Goal: Transaction & Acquisition: Purchase product/service

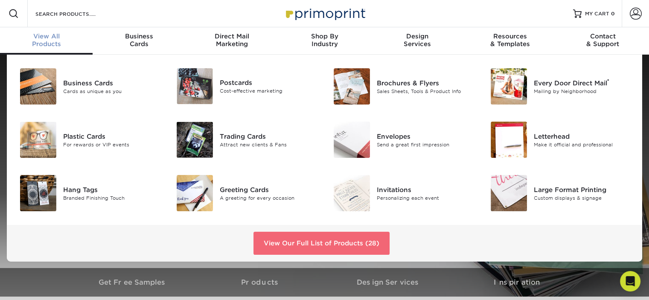
click at [337, 243] on link "View Our Full List of Products (28)" at bounding box center [322, 243] width 136 height 23
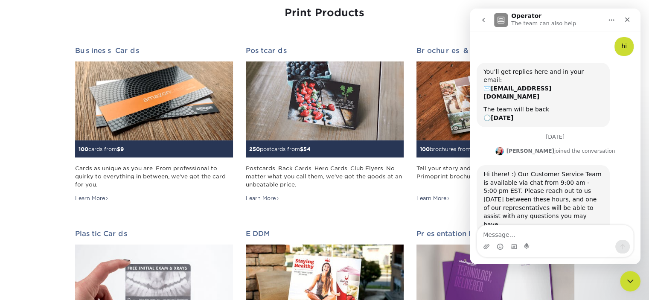
scroll to position [33, 0]
click at [628, 21] on icon "Close" at bounding box center [627, 19] width 7 height 7
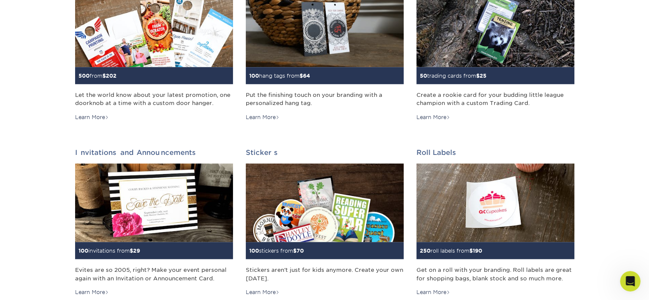
scroll to position [678, 0]
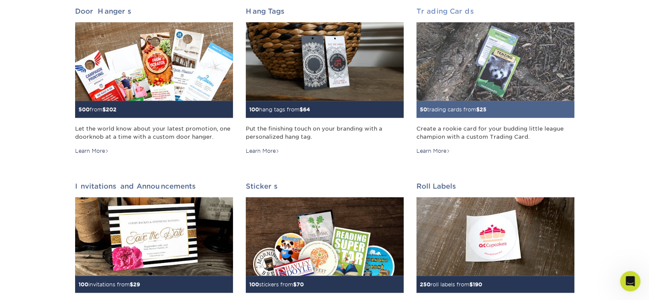
click at [448, 16] on link "Trading Cards 50 trading cards from $ 25 Create a rookie card for your budding …" at bounding box center [496, 81] width 158 height 148
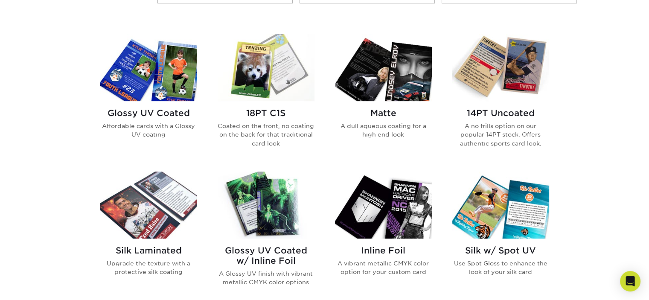
scroll to position [235, 0]
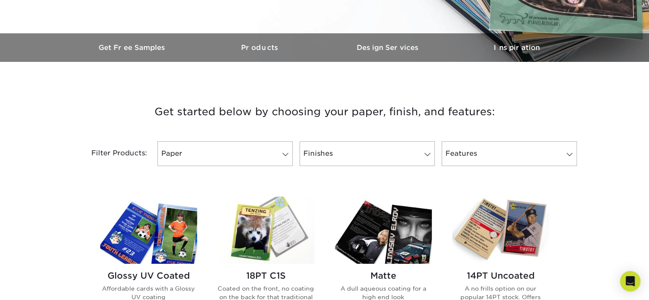
click at [517, 242] on img at bounding box center [501, 230] width 97 height 67
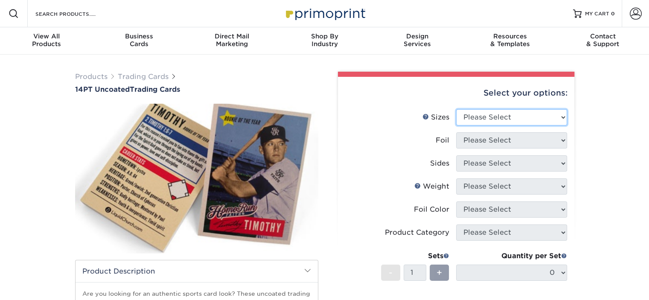
click at [484, 117] on select "Please Select 2.5" x 3.5"" at bounding box center [511, 117] width 111 height 16
select select "2.50x3.50"
click at [456, 109] on select "Please Select 2.5" x 3.5"" at bounding box center [511, 117] width 111 height 16
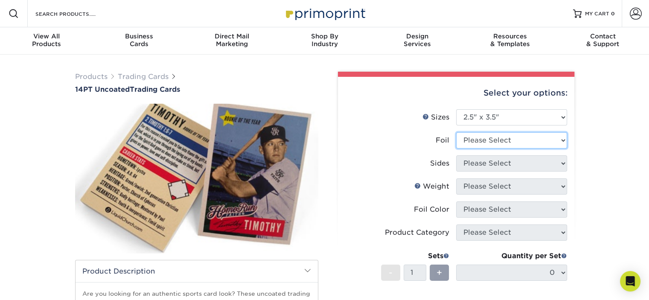
click at [493, 141] on select "Please Select Yes No" at bounding box center [511, 140] width 111 height 16
select select "1"
click at [456, 132] on select "Please Select Yes No" at bounding box center [511, 140] width 111 height 16
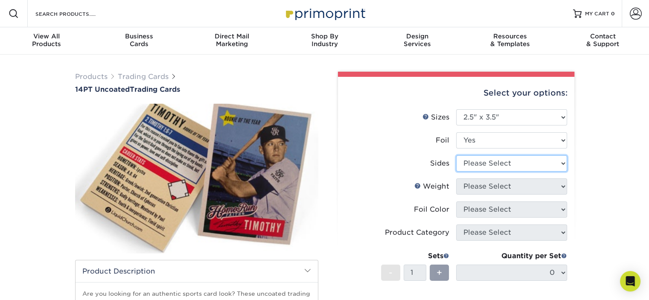
click at [499, 169] on select "Please Select Print Both Sides - Foil Both Sides Print Both Sides - Foil Front …" at bounding box center [511, 163] width 111 height 16
select select "34527644-b4fd-4ffb-9092-1318eefcd9d9"
click at [456, 155] on select "Please Select Print Both Sides - Foil Both Sides Print Both Sides - Foil Front …" at bounding box center [511, 163] width 111 height 16
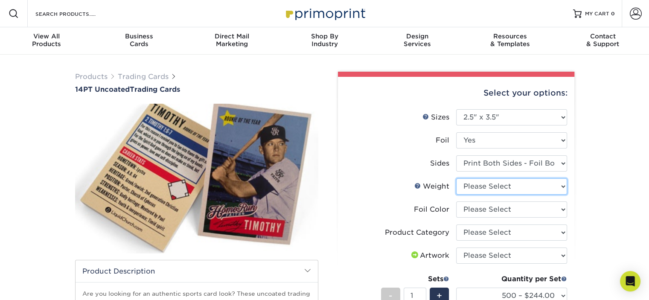
click at [493, 187] on select "Please Select 14PT Uncoated" at bounding box center [511, 186] width 111 height 16
select select "14PT Uncoated"
click at [456, 178] on select "Please Select 14PT Uncoated" at bounding box center [511, 186] width 111 height 16
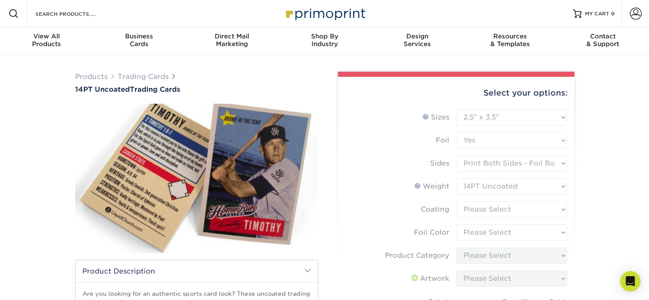
click at [498, 208] on form "Sizes Help Sizes Please Select 2.5" x 3.5" Foil Please Select Yes No -" at bounding box center [456, 251] width 223 height 284
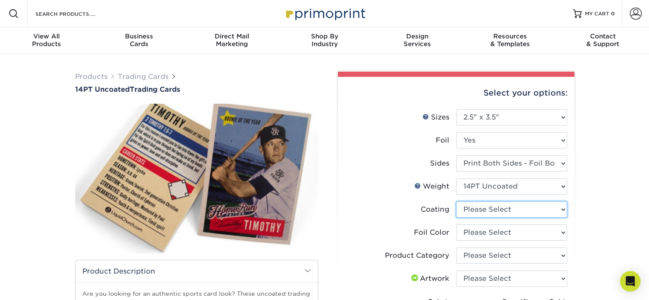
click at [498, 208] on select at bounding box center [511, 210] width 111 height 16
select select "3e7618de-abca-4bda-9f97-8b9129e913d8"
click at [456, 202] on select at bounding box center [511, 210] width 111 height 16
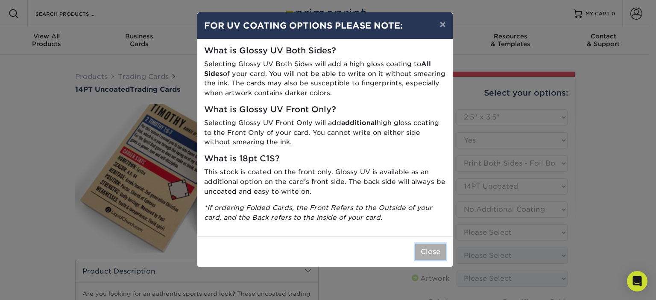
click at [434, 250] on button "Close" at bounding box center [430, 252] width 31 height 16
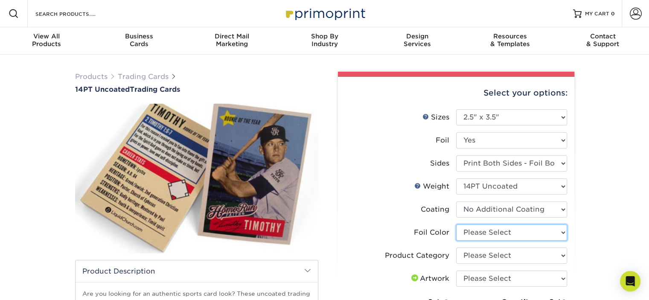
click at [499, 232] on select "Please Select Silver Foil Rose Gold Foil Red Foil Gold Foil Copper Foil Black F…" at bounding box center [511, 233] width 111 height 16
select select "a834dd52-fe06-4ed6-9a86-5bd3c2d02515"
click at [456, 225] on select "Please Select Silver Foil Rose Gold Foil Red Foil Gold Foil Copper Foil Black F…" at bounding box center [511, 233] width 111 height 16
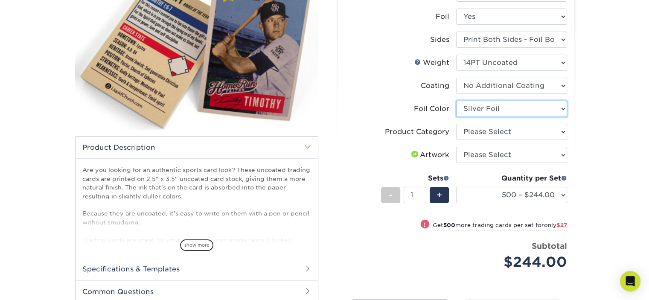
scroll to position [123, 0]
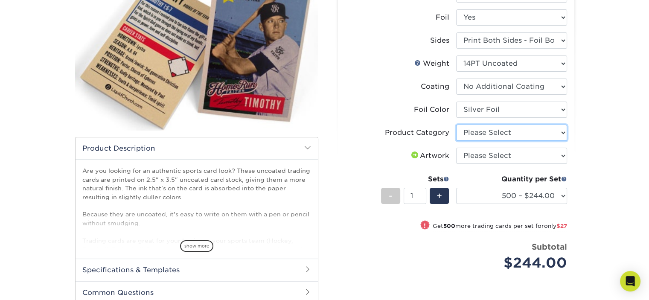
click at [477, 128] on select "Please Select Trading Cards" at bounding box center [511, 133] width 111 height 16
select select "c2f9bce9-36c2-409d-b101-c29d9d031e18"
click at [456, 125] on select "Please Select Trading Cards" at bounding box center [511, 133] width 111 height 16
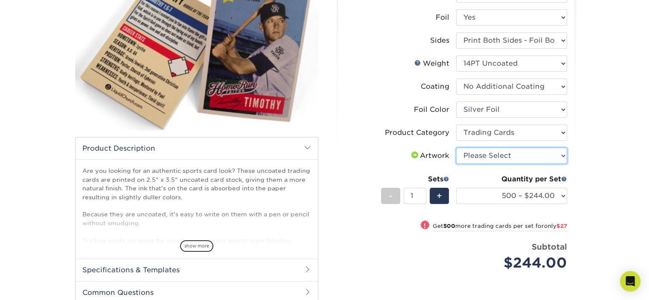
click at [485, 153] on select "Please Select I will upload files I need a design - $100" at bounding box center [511, 156] width 111 height 16
click at [456, 148] on select "Please Select I will upload files I need a design - $100" at bounding box center [511, 156] width 111 height 16
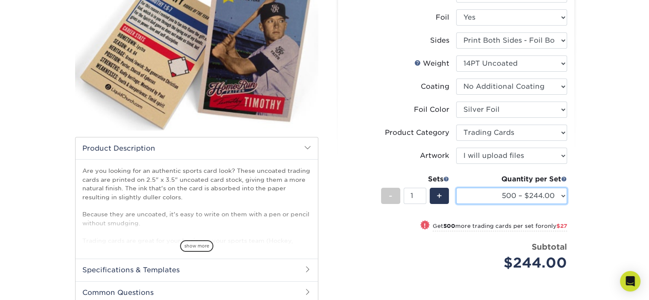
click at [520, 194] on select "500 – $244.00 1000 – $271.00 2500 – $621.00 5000 – $1159.00" at bounding box center [511, 196] width 111 height 16
click at [575, 96] on div "Select your options: Sizes Help Sizes Please Select 2.5" x 3.5" Foil Yes" at bounding box center [453, 162] width 256 height 427
click at [525, 195] on select "500 – $244.00 1000 – $271.00 2500 – $621.00 5000 – $1159.00" at bounding box center [511, 196] width 111 height 16
click at [587, 165] on div "Products Trading Cards 14PT Uncoated Trading Cards show more Templates" at bounding box center [324, 166] width 649 height 468
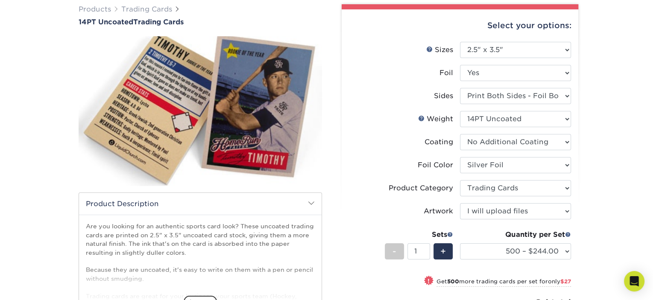
scroll to position [67, 0]
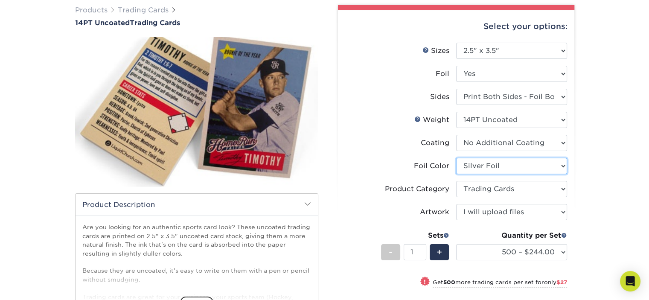
click at [504, 165] on select "Please Select Silver Foil Rose Gold Foil Red Foil Gold Foil Copper Foil Black F…" at bounding box center [511, 166] width 111 height 16
click at [588, 150] on div "Products Trading Cards 14PT Uncoated Trading Cards show more Templates" at bounding box center [324, 222] width 649 height 468
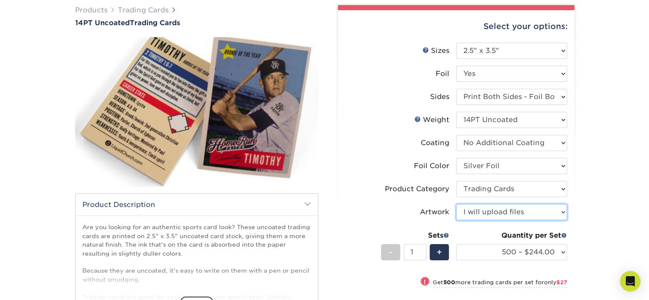
click at [529, 211] on select "Please Select I will upload files I need a design - $100" at bounding box center [511, 212] width 111 height 16
select select "design"
click at [456, 204] on select "Please Select I will upload files I need a design - $100" at bounding box center [511, 212] width 111 height 16
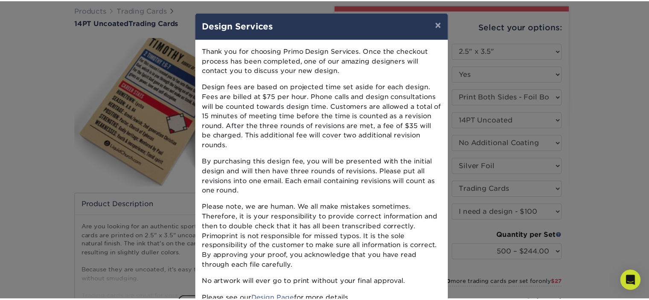
scroll to position [50, 0]
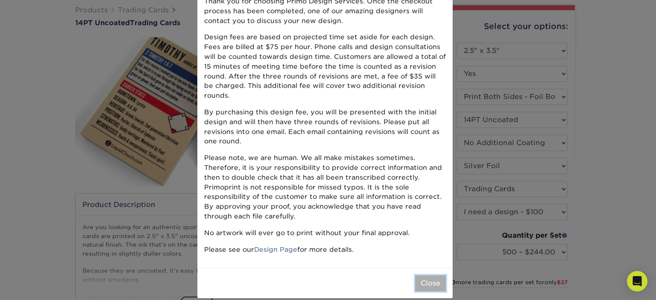
click at [421, 275] on button "Close" at bounding box center [430, 283] width 31 height 16
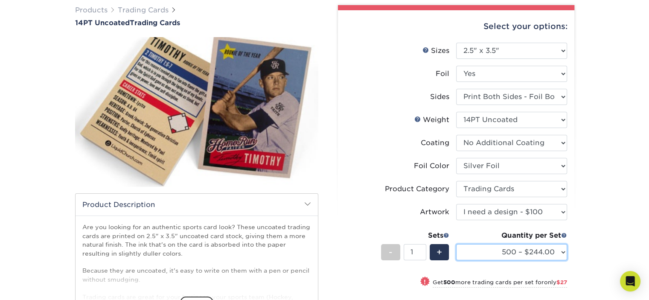
click at [524, 251] on select "500 – $244.00 1000 – $271.00 2500 – $621.00 5000 – $1159.00" at bounding box center [511, 252] width 111 height 16
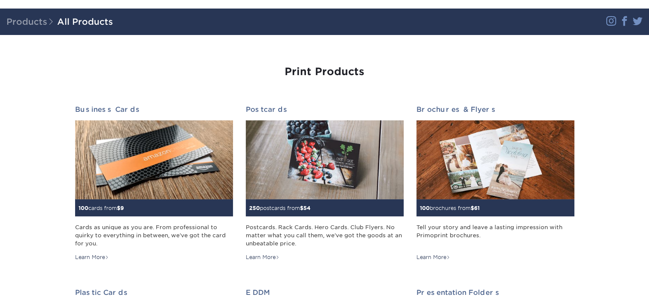
scroll to position [47, 0]
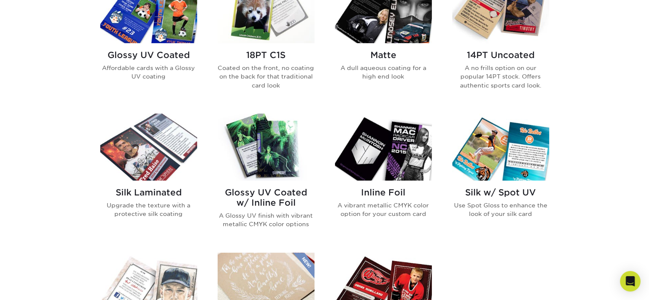
scroll to position [392, 0]
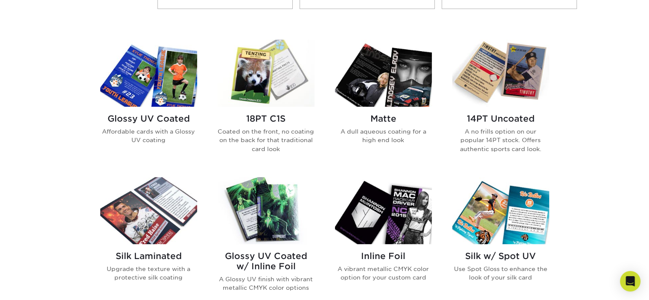
click at [258, 102] on img at bounding box center [266, 73] width 97 height 67
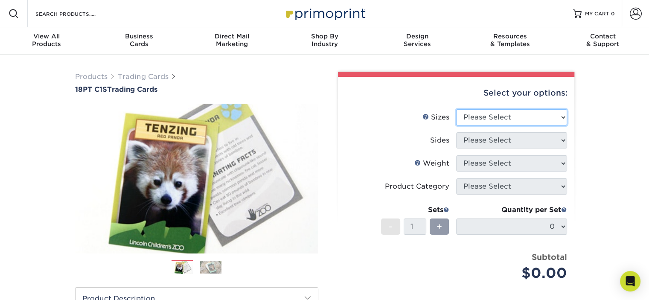
click at [519, 117] on select "Please Select 2.5" x 3.5"" at bounding box center [511, 117] width 111 height 16
select select "2.50x3.50"
click at [456, 109] on select "Please Select 2.5" x 3.5"" at bounding box center [511, 117] width 111 height 16
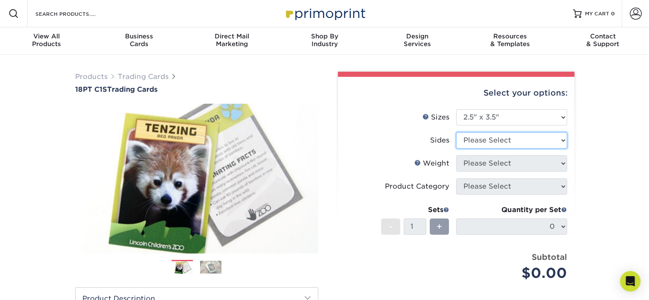
click at [518, 140] on select "Please Select Print Both Sides Print Front Only" at bounding box center [511, 140] width 111 height 16
select select "13abbda7-1d64-4f25-8bb2-c179b224825d"
click at [456, 132] on select "Please Select Print Both Sides Print Front Only" at bounding box center [511, 140] width 111 height 16
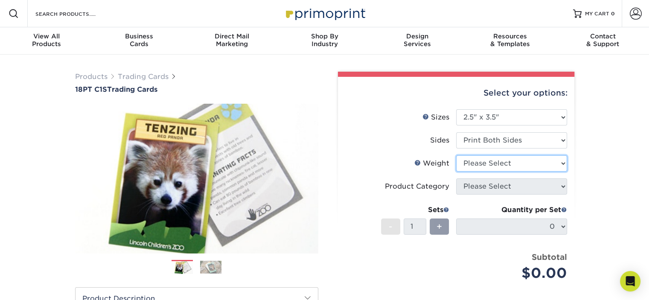
click at [504, 161] on select "Please Select 18PT C1S" at bounding box center [511, 163] width 111 height 16
select select "18PTC1S"
click at [456, 155] on select "Please Select 18PT C1S" at bounding box center [511, 163] width 111 height 16
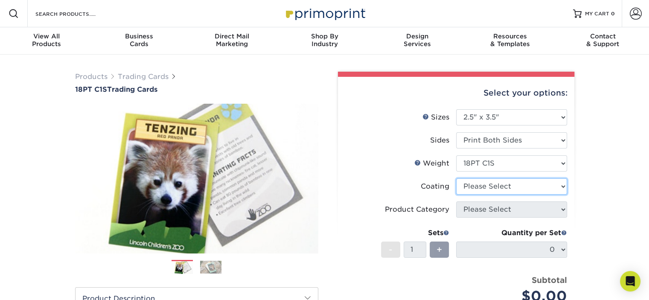
click at [506, 189] on select at bounding box center [511, 186] width 111 height 16
select select "1e8116af-acfc-44b1-83dc-8181aa338834"
click at [456, 178] on select at bounding box center [511, 186] width 111 height 16
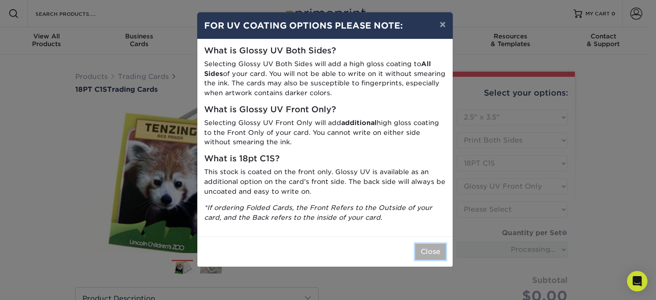
click at [429, 256] on button "Close" at bounding box center [430, 252] width 31 height 16
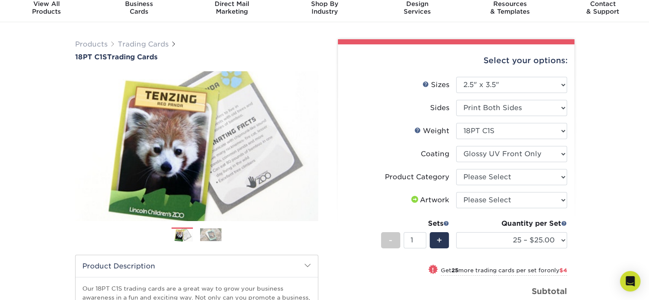
scroll to position [92, 0]
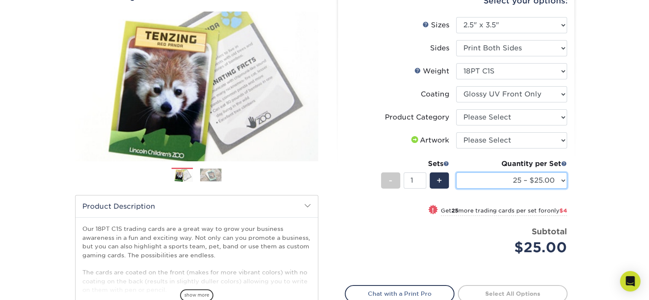
click at [507, 184] on select "25 – $25.00 50 – $29.00 75 – $37.00 100 – $41.00 250 – $48.00 500 – $58.00 1000…" at bounding box center [511, 180] width 111 height 16
select select "75 – $37.00"
click at [456, 172] on select "25 – $25.00 50 – $29.00 75 – $37.00 100 – $41.00 250 – $48.00 500 – $58.00 1000…" at bounding box center [511, 180] width 111 height 16
click at [524, 181] on select "25 – $25.00 50 – $29.00 75 – $37.00 100 – $41.00 250 – $48.00 500 – $58.00 1000…" at bounding box center [511, 180] width 111 height 16
click at [599, 83] on div "Products Trading Cards 18PT C1S Trading Cards Previous Next show more" at bounding box center [324, 185] width 649 height 447
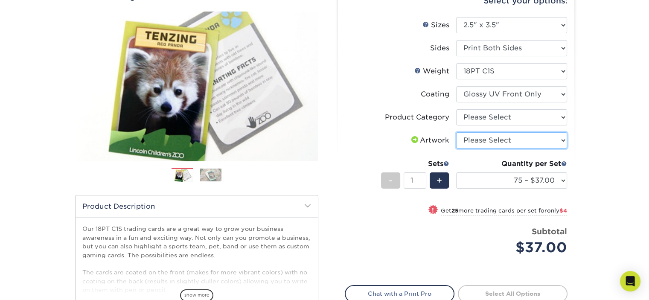
click at [491, 147] on select "Please Select I will upload files I need a design - $100" at bounding box center [511, 140] width 111 height 16
click at [495, 146] on select "Please Select I will upload files I need a design - $100" at bounding box center [511, 140] width 111 height 16
select select "upload"
click at [456, 132] on select "Please Select I will upload files I need a design - $100" at bounding box center [511, 140] width 111 height 16
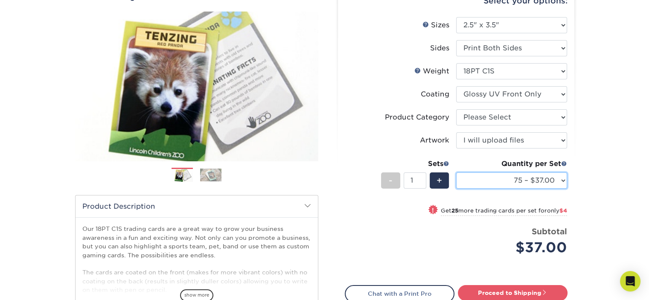
click at [524, 181] on select "25 – $25.00 50 – $29.00 75 – $37.00 100 – $41.00 250 – $48.00 500 – $58.00 1000…" at bounding box center [511, 180] width 111 height 16
click at [456, 172] on select "25 – $25.00 50 – $29.00 75 – $37.00 100 – $41.00 250 – $48.00 500 – $58.00 1000…" at bounding box center [511, 180] width 111 height 16
click at [538, 177] on select "25 – $25.00 50 – $29.00 75 – $37.00 100 – $41.00 250 – $48.00 500 – $58.00 1000…" at bounding box center [511, 180] width 111 height 16
select select "500 – $58.00"
click at [456, 172] on select "25 – $25.00 50 – $29.00 75 – $37.00 100 – $41.00 250 – $48.00 500 – $58.00 1000…" at bounding box center [511, 180] width 111 height 16
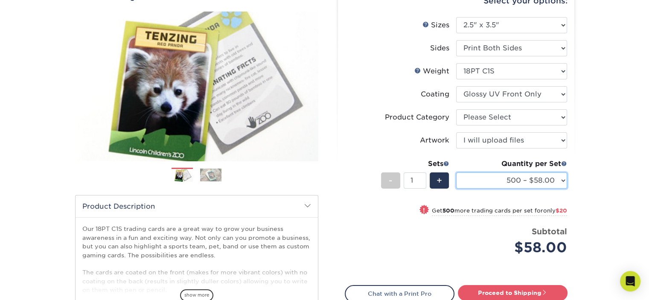
click at [541, 178] on select "25 – $25.00 50 – $29.00 75 – $37.00 100 – $41.00 250 – $48.00 500 – $58.00 1000…" at bounding box center [511, 180] width 111 height 16
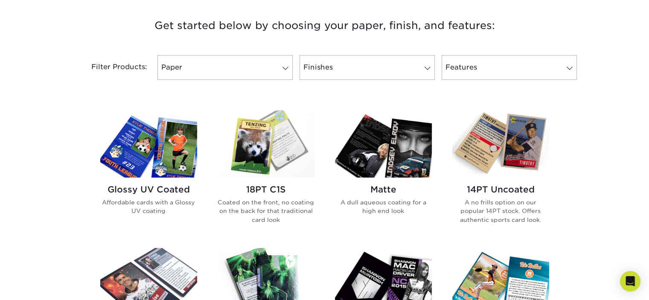
scroll to position [323, 0]
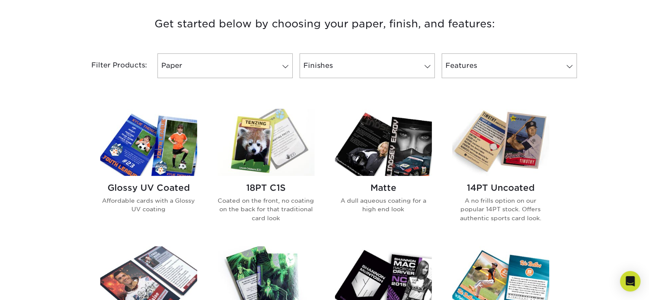
click at [512, 145] on img at bounding box center [501, 142] width 97 height 67
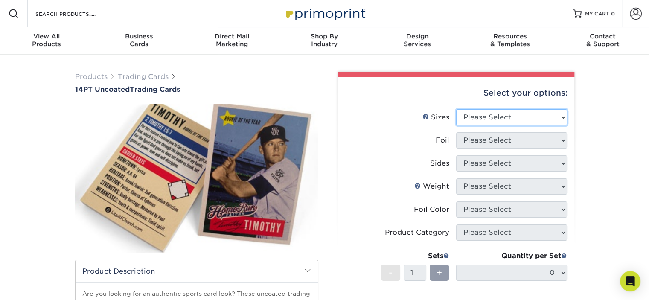
click at [532, 114] on select "Please Select 2.5" x 3.5"" at bounding box center [511, 117] width 111 height 16
select select "2.50x3.50"
click at [456, 109] on select "Please Select 2.5" x 3.5"" at bounding box center [511, 117] width 111 height 16
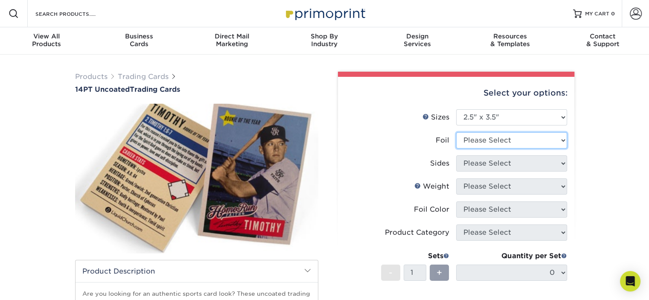
click at [528, 142] on select "Please Select Yes No" at bounding box center [511, 140] width 111 height 16
select select "0"
click at [456, 132] on select "Please Select Yes No" at bounding box center [511, 140] width 111 height 16
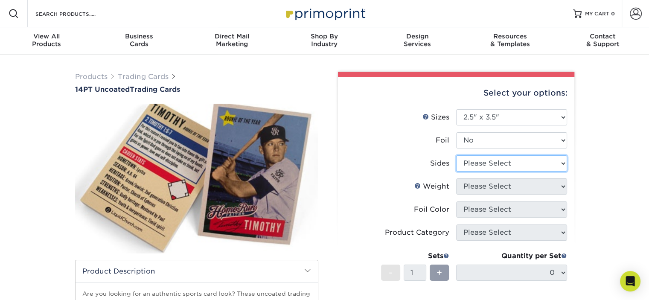
click at [501, 165] on select "Please Select Print Both Sides Print Front Only" at bounding box center [511, 163] width 111 height 16
select select "13abbda7-1d64-4f25-8bb2-c179b224825d"
click at [456, 155] on select "Please Select Print Both Sides Print Front Only" at bounding box center [511, 163] width 111 height 16
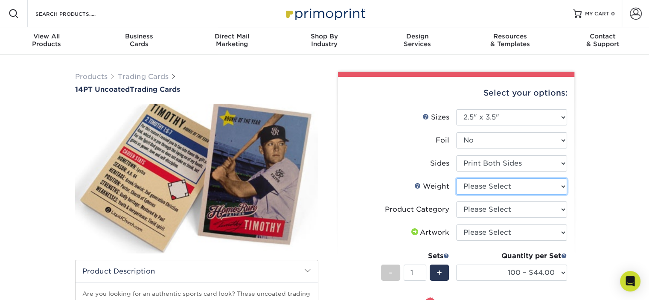
click at [499, 189] on select "Please Select 14PT Uncoated" at bounding box center [511, 186] width 111 height 16
select select "14PT Uncoated"
click at [456, 178] on select "Please Select 14PT Uncoated" at bounding box center [511, 186] width 111 height 16
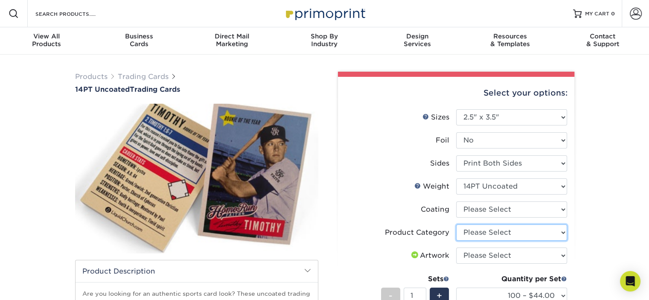
click at [514, 230] on select "Please Select Trading Cards" at bounding box center [511, 233] width 111 height 16
select select "c2f9bce9-36c2-409d-b101-c29d9d031e18"
click at [456, 225] on select "Please Select Trading Cards" at bounding box center [511, 233] width 111 height 16
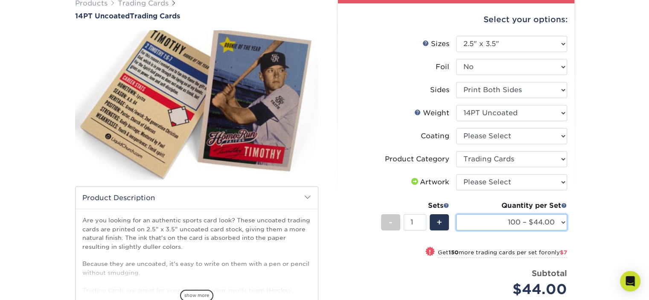
click at [521, 217] on select "100 – $44.00 250 – $51.00 500 – $54.00 1000 – $78.00 2500 – $148.00 5000 – $198…" at bounding box center [511, 222] width 111 height 16
select select "500 – $54.00"
click at [456, 214] on select "100 – $44.00 250 – $51.00 500 – $54.00 1000 – $78.00 2500 – $148.00 5000 – $198…" at bounding box center [511, 222] width 111 height 16
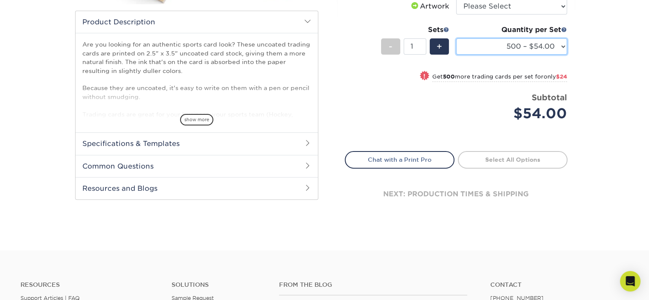
scroll to position [268, 0]
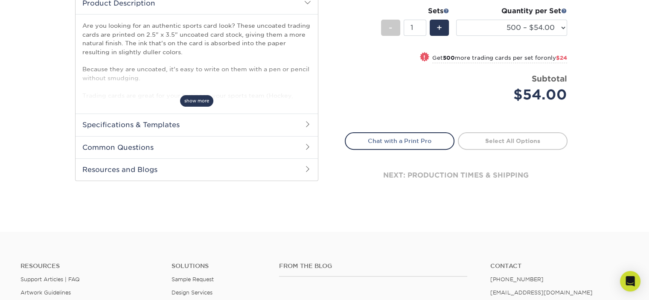
click at [195, 101] on span "show more" at bounding box center [196, 101] width 33 height 12
